Goal: Task Accomplishment & Management: Use online tool/utility

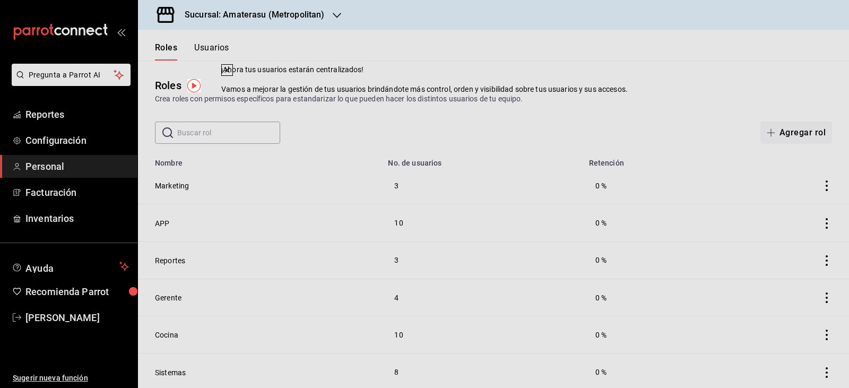
click at [551, 105] on div "Roles Crea roles con permisos específicos para estandarizar lo que pueden hacer…" at bounding box center [493, 102] width 711 height 83
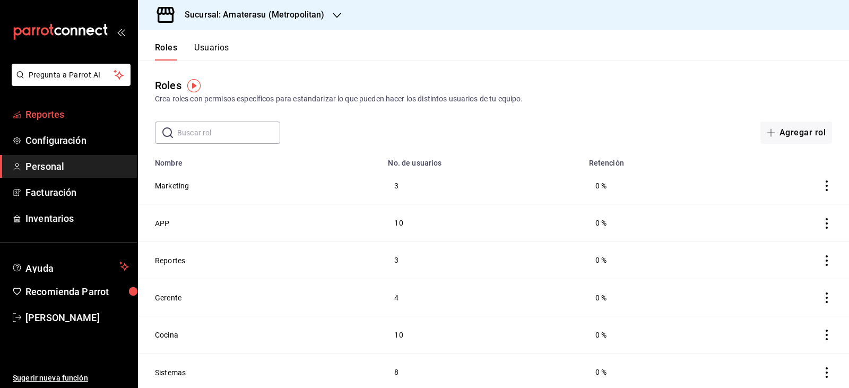
click at [43, 121] on span "Reportes" at bounding box center [77, 114] width 104 height 14
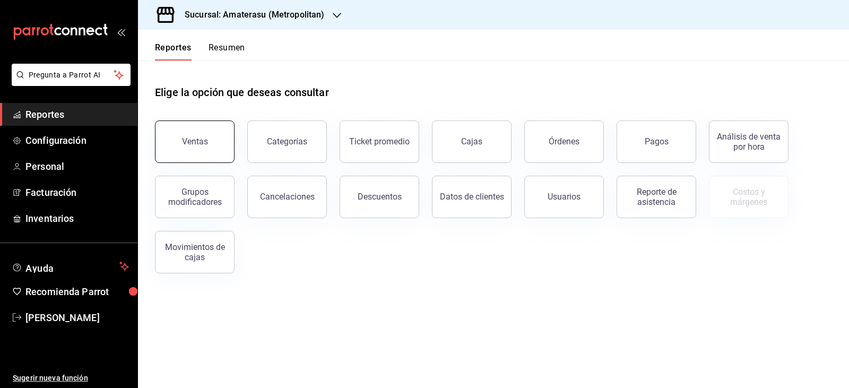
click at [191, 145] on div "Ventas" at bounding box center [195, 141] width 26 height 10
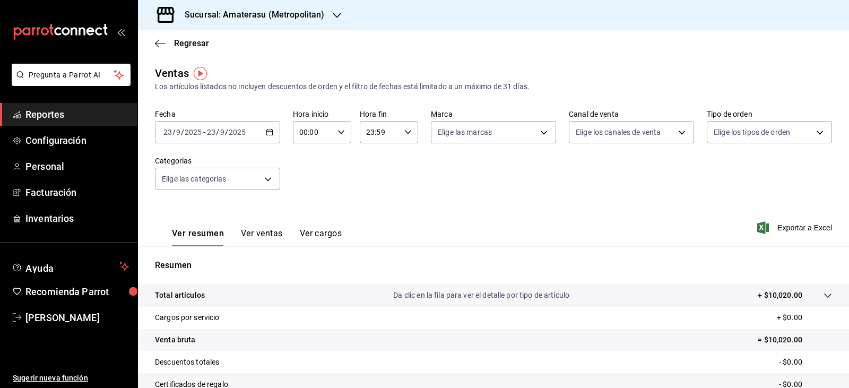
click at [338, 134] on icon "button" at bounding box center [341, 131] width 7 height 7
click at [302, 185] on button "05" at bounding box center [306, 180] width 25 height 21
type input "05:00"
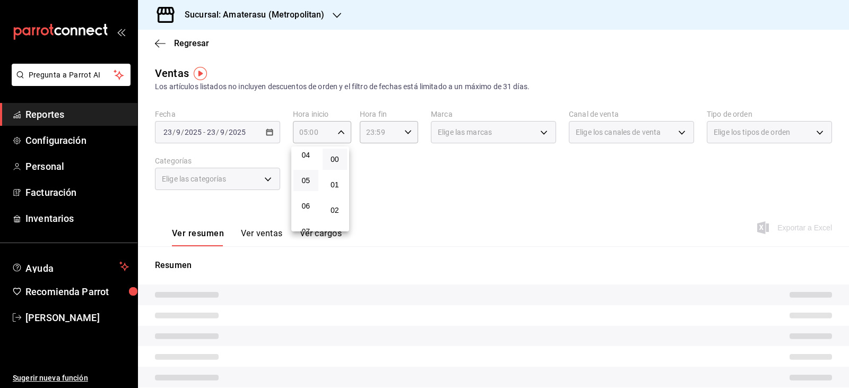
click at [427, 185] on div at bounding box center [424, 194] width 849 height 388
click at [427, 185] on div "00 01 02 03 04 05 06 07 08 09 10 11 12 13 14 15 16 17 18 19 20 21 22 23 00 01 0…" at bounding box center [424, 195] width 849 height 385
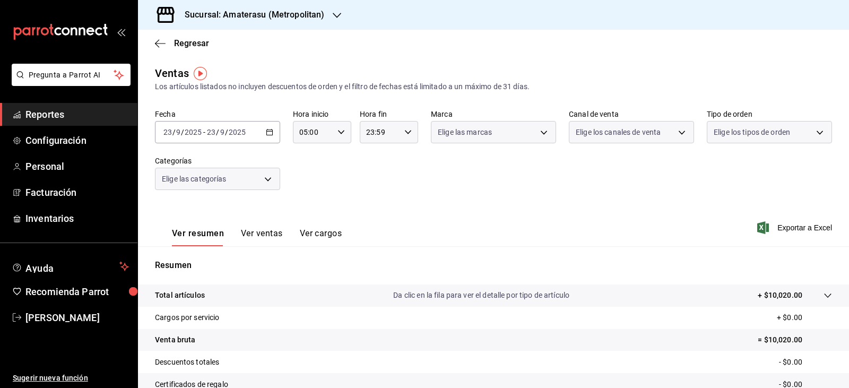
click at [427, 185] on div "Fecha [DATE] [DATE] - [DATE] [DATE] Hora inicio 05:00 Hora inicio Hora fin 23:5…" at bounding box center [493, 155] width 677 height 93
click at [428, 186] on div "Fecha [DATE] [DATE] - [DATE] [DATE] Hora inicio 05:00 Hora inicio Hora fin 23:5…" at bounding box center [493, 155] width 677 height 93
click at [467, 130] on body "Pregunta a Parrot AI Reportes Configuración Personal Facturación Inventarios Ay…" at bounding box center [424, 194] width 849 height 388
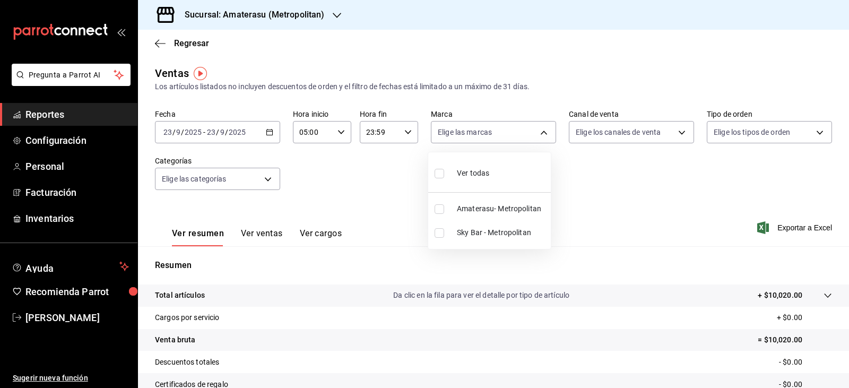
click at [441, 212] on input "checkbox" at bounding box center [440, 209] width 10 height 10
checkbox input "true"
type input "e4cd7fcb-d45b-43ae-a99f-ad4ccfcd9032"
click at [609, 202] on div at bounding box center [424, 194] width 849 height 388
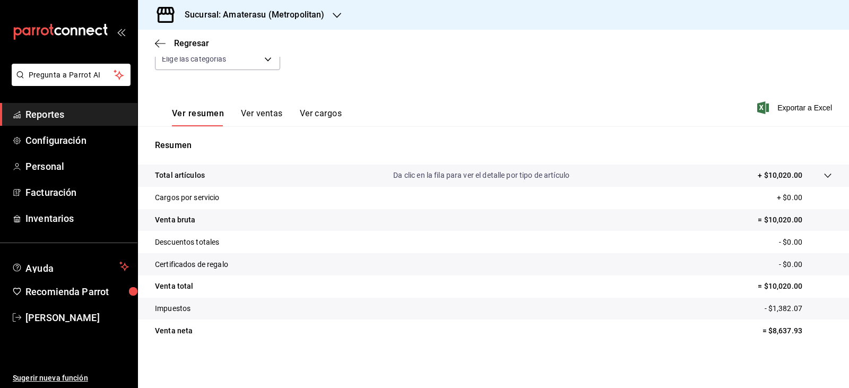
scroll to position [121, 0]
